Goal: Information Seeking & Learning: Learn about a topic

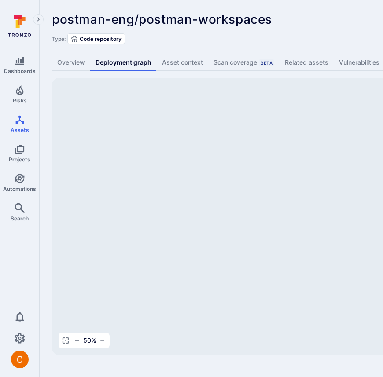
click at [307, 23] on div "postman-eng/postman-workspaces ... Show more" at bounding box center [274, 19] width 444 height 14
click at [308, 14] on div "postman-eng/postman-workspaces ... Show more" at bounding box center [274, 19] width 444 height 14
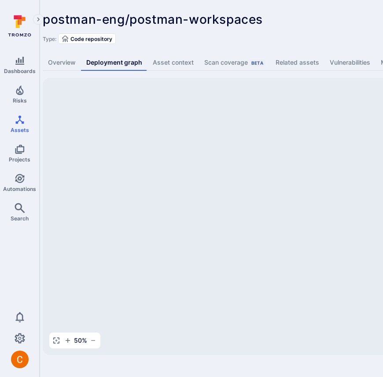
scroll to position [0, 10]
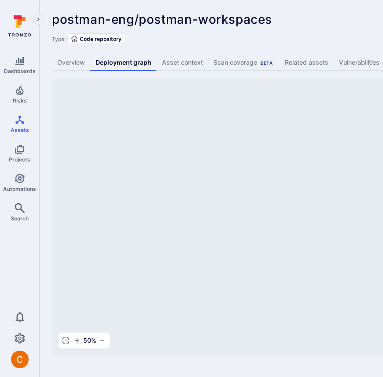
click at [303, 44] on div "Type: Code repository" at bounding box center [337, 38] width 570 height 11
click at [335, 24] on div "postman-eng/postman-workspaces ... Show more" at bounding box center [274, 19] width 444 height 14
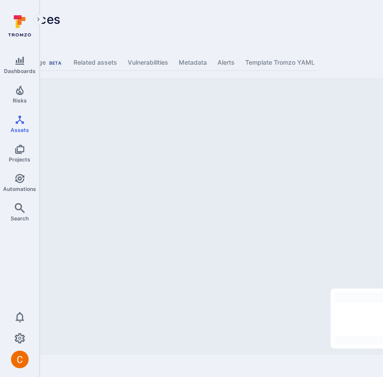
scroll to position [0, 243]
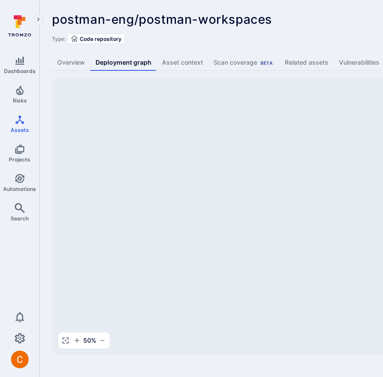
click at [314, 38] on div "Type: Code repository" at bounding box center [337, 38] width 570 height 11
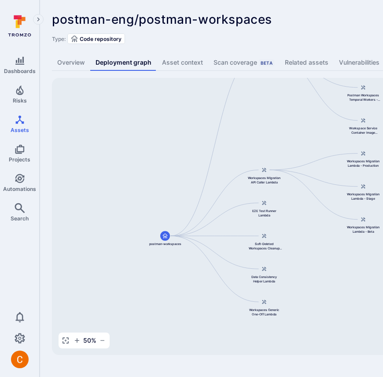
drag, startPoint x: 260, startPoint y: 186, endPoint x: 185, endPoint y: 120, distance: 100.1
click at [185, 120] on div "Postman Workspaces Service postman-workspaces Workspaces Migration API Caller L…" at bounding box center [339, 216] width 574 height 277
click at [312, 22] on div "postman-eng/postman-workspaces ... Show more" at bounding box center [274, 19] width 444 height 14
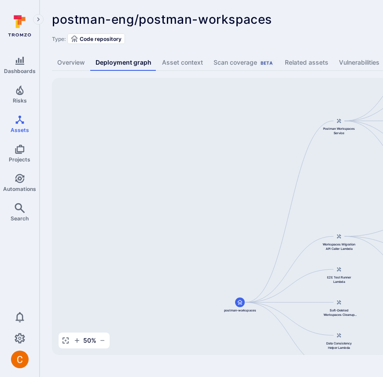
click at [305, 48] on div "postman-eng/postman-workspaces ... Show more Type: Code repository Overview Dep…" at bounding box center [337, 184] width 595 height 368
